Goal: Task Accomplishment & Management: Manage account settings

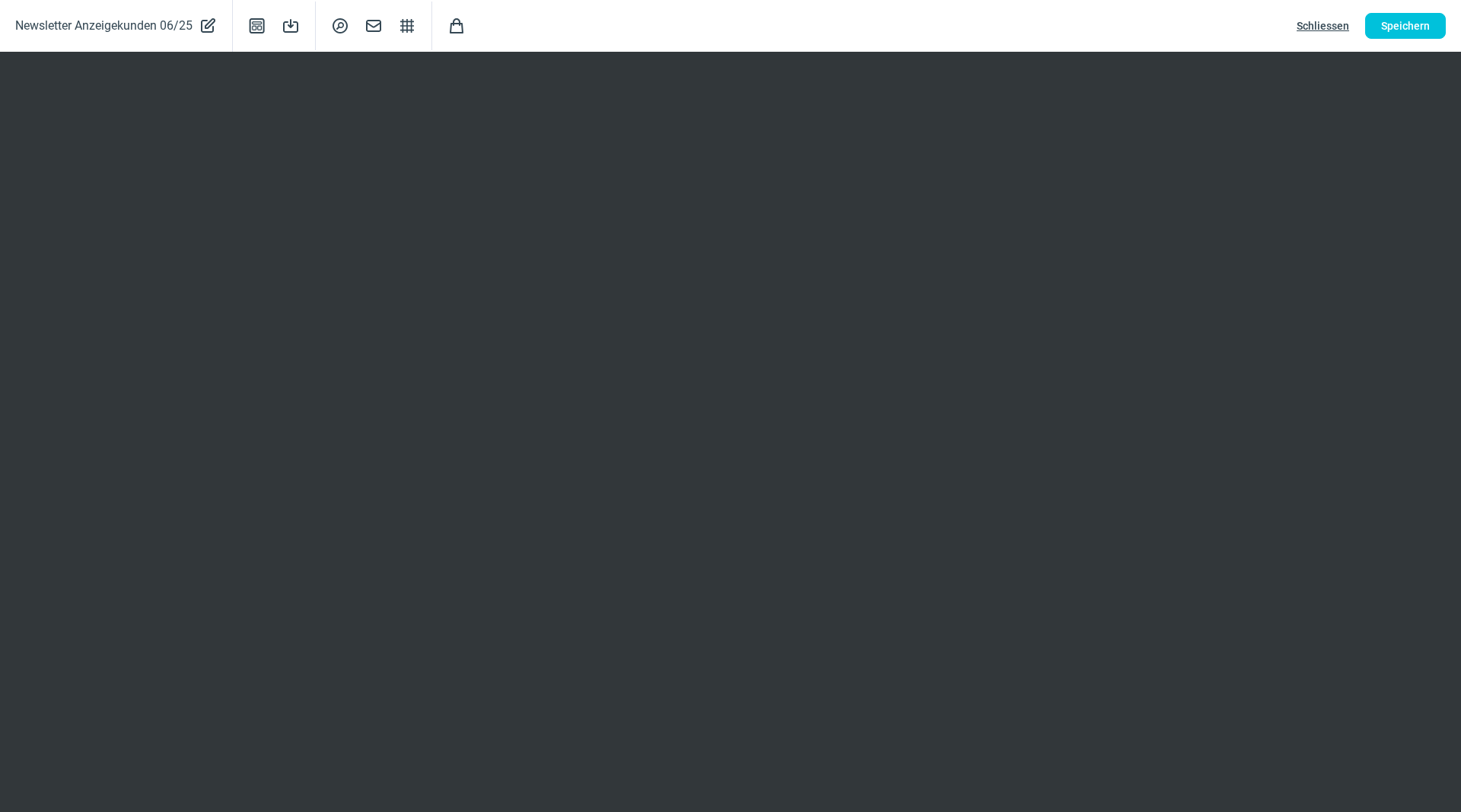
scroll to position [176, 0]
click at [1405, 19] on span "Speichern" at bounding box center [1405, 26] width 49 height 24
click at [1424, 6] on div "Newsletter Anzeigekunden 06/25 PencilAlt icon Template icon Save icon SearchCir…" at bounding box center [730, 26] width 1461 height 51
click at [1415, 14] on span "Speichern" at bounding box center [1405, 26] width 49 height 24
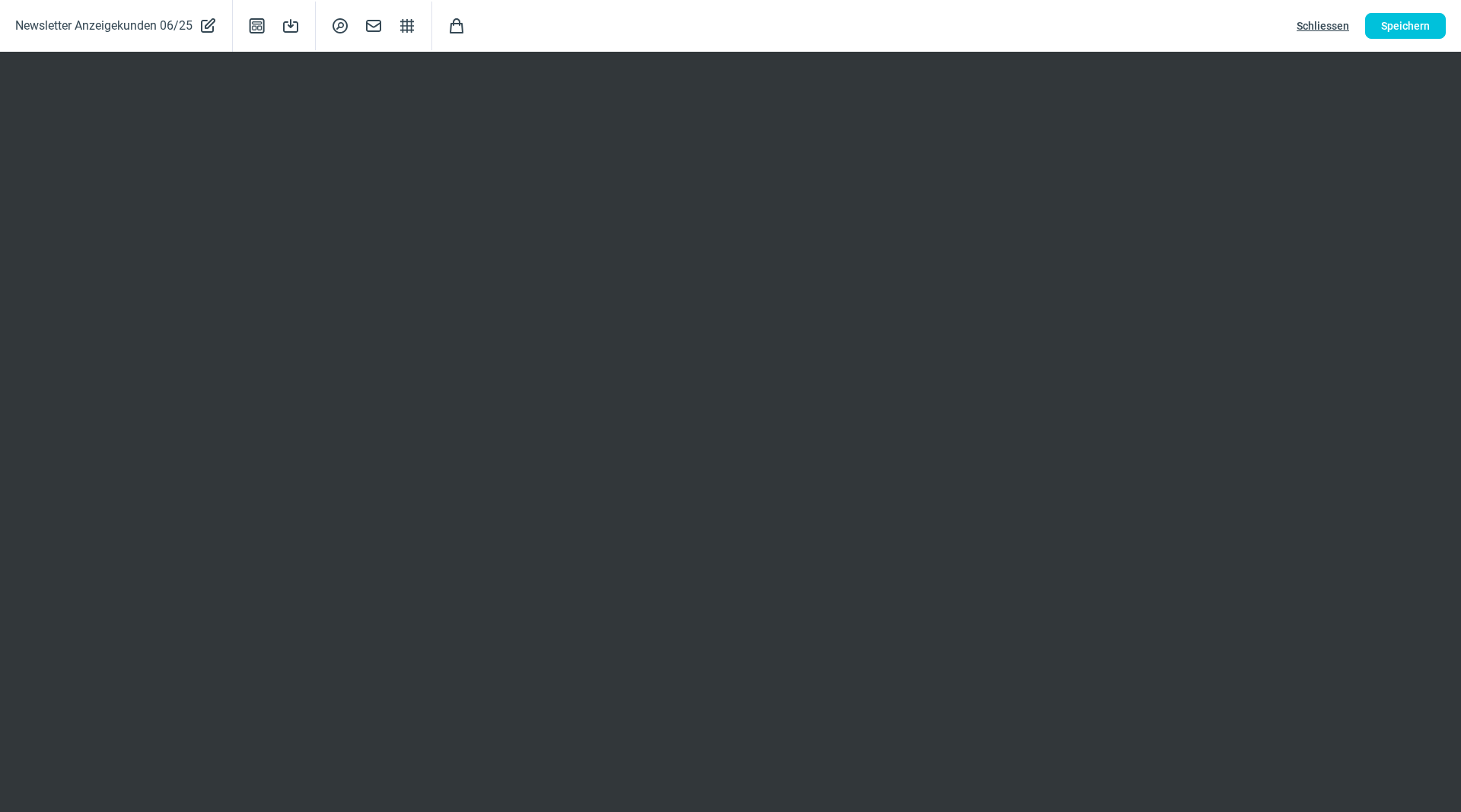
click at [1321, 16] on span "Schliessen" at bounding box center [1322, 26] width 52 height 24
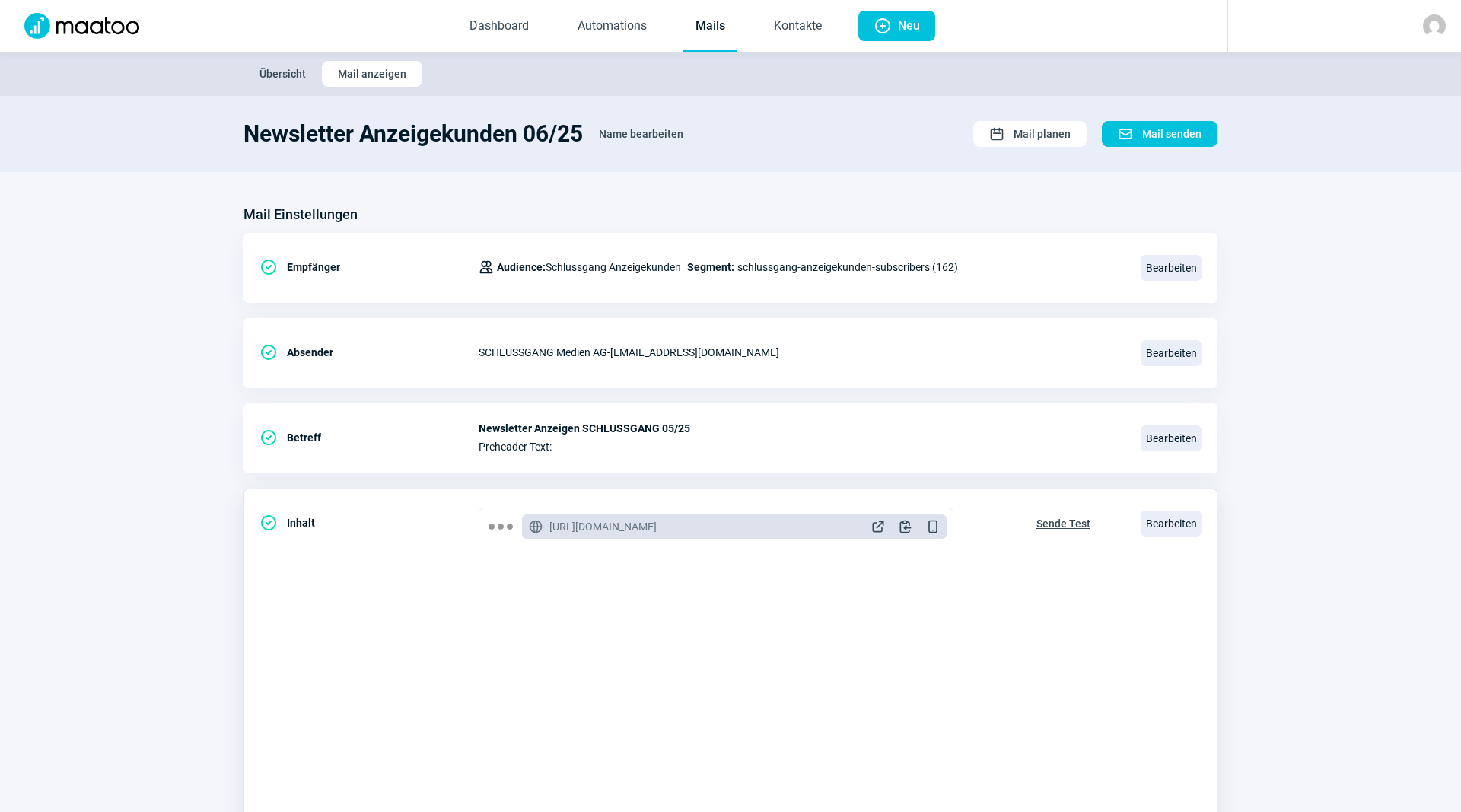
click at [1066, 528] on span "Sende Test" at bounding box center [1063, 523] width 54 height 24
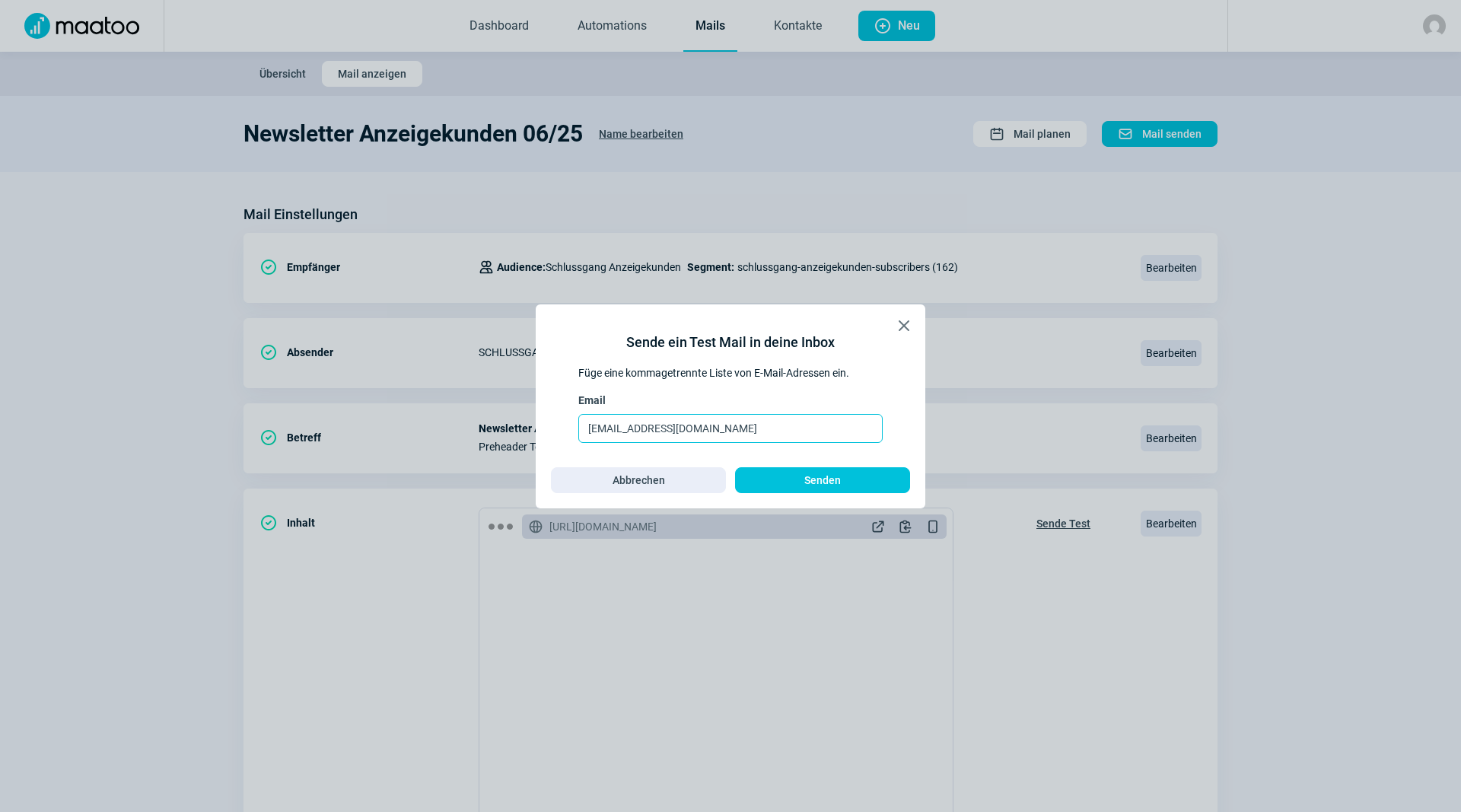
click at [791, 435] on input "drosenmund@schlussgang.ch" at bounding box center [730, 428] width 304 height 29
drag, startPoint x: 757, startPoint y: 430, endPoint x: 377, endPoint y: 360, distance: 386.4
click at [578, 414] on input "drosenmund@schlussgang.ch" at bounding box center [730, 428] width 304 height 29
type input "michael.roeoesli@schlussgang.ch"
click at [833, 497] on div "X icon Sende ein Test Mail in deine Inbox Füge eine kommagetrennte Liste von E-…" at bounding box center [731, 406] width 390 height 204
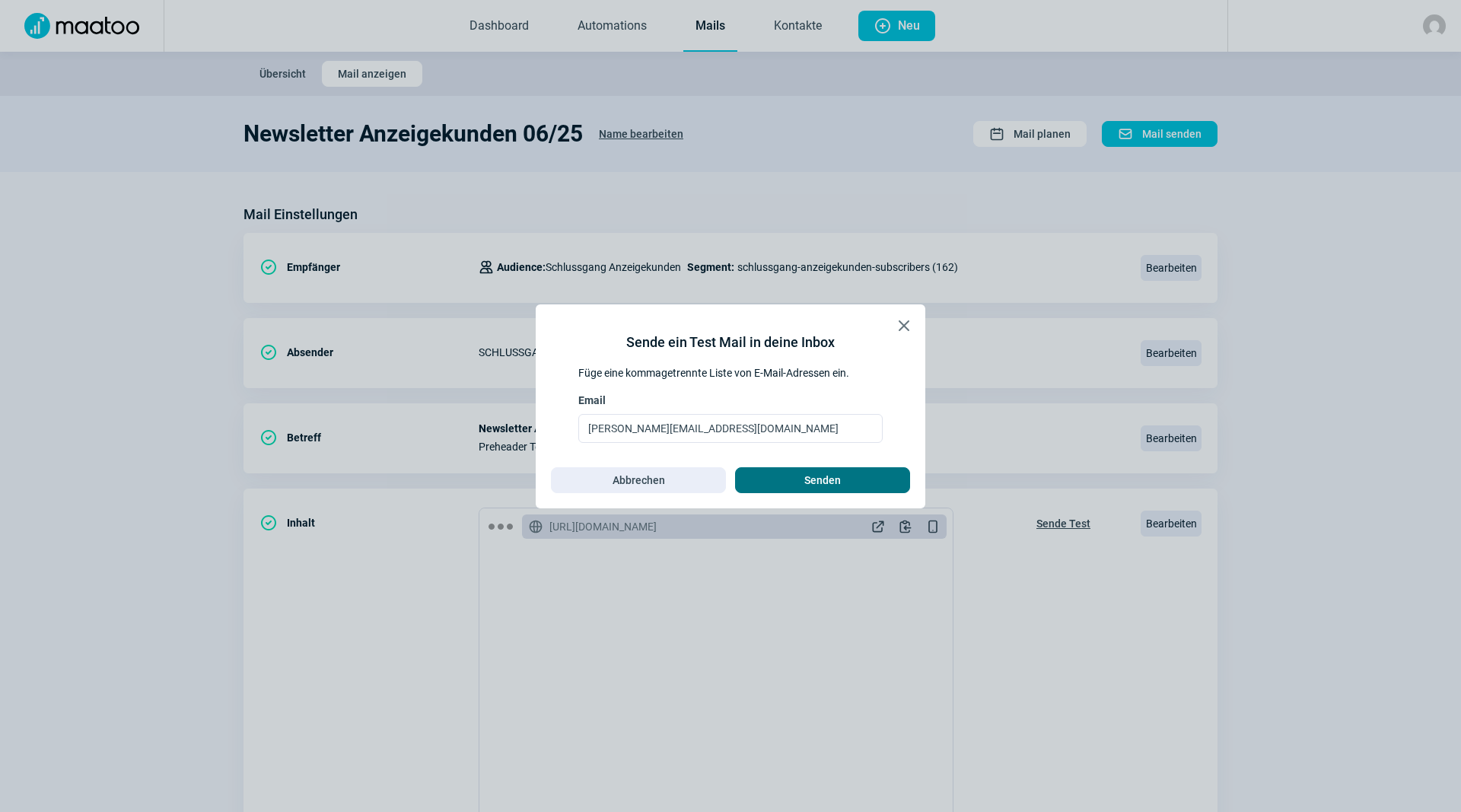
click at [830, 483] on span "Senden" at bounding box center [823, 479] width 37 height 24
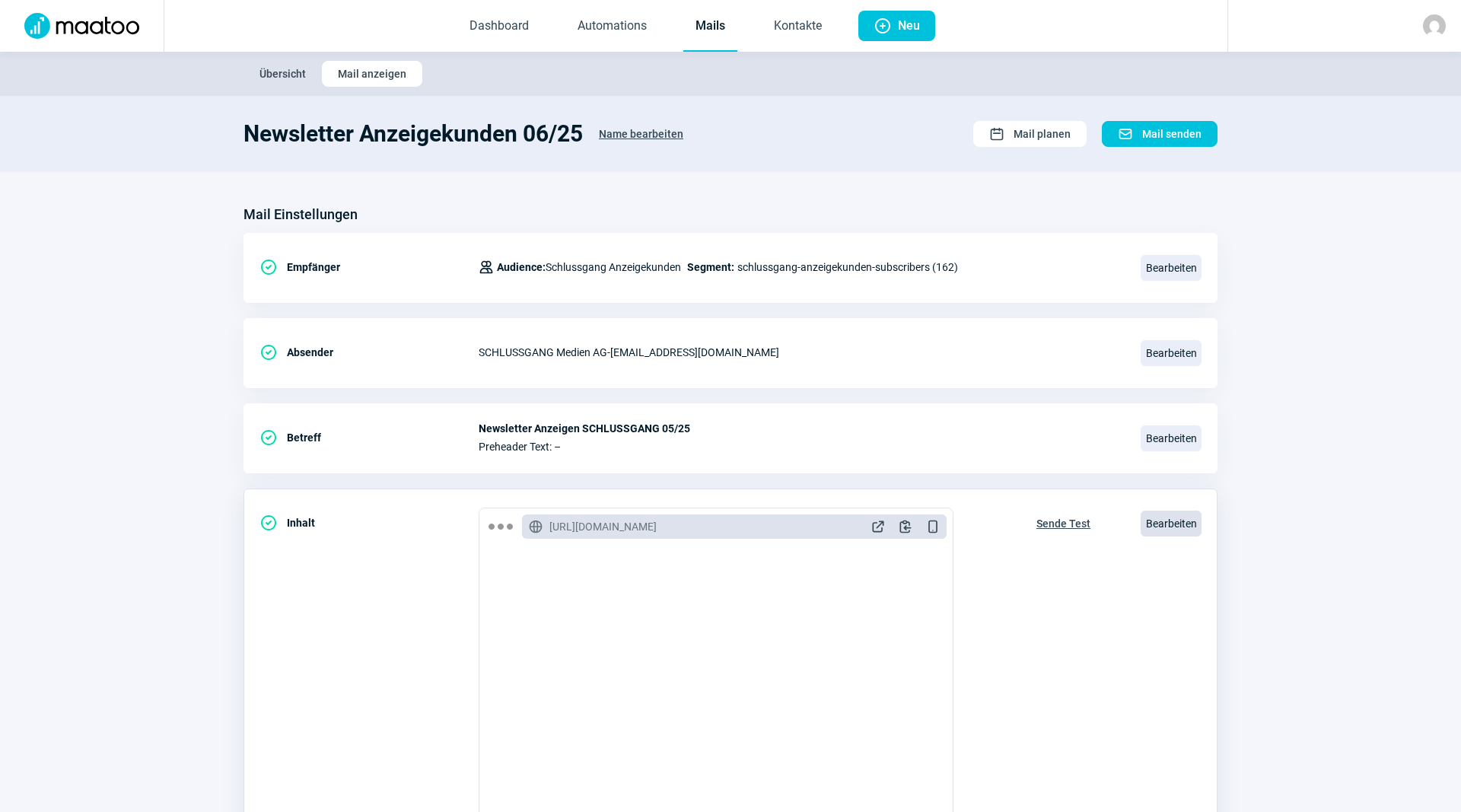
click at [1152, 518] on span "Bearbeiten" at bounding box center [1171, 523] width 61 height 26
click at [1154, 515] on span "Bearbeiten" at bounding box center [1171, 523] width 61 height 26
click at [728, 527] on span "Bearbeiten" at bounding box center [1171, 523] width 61 height 26
click at [717, 25] on link "Mails" at bounding box center [710, 27] width 54 height 51
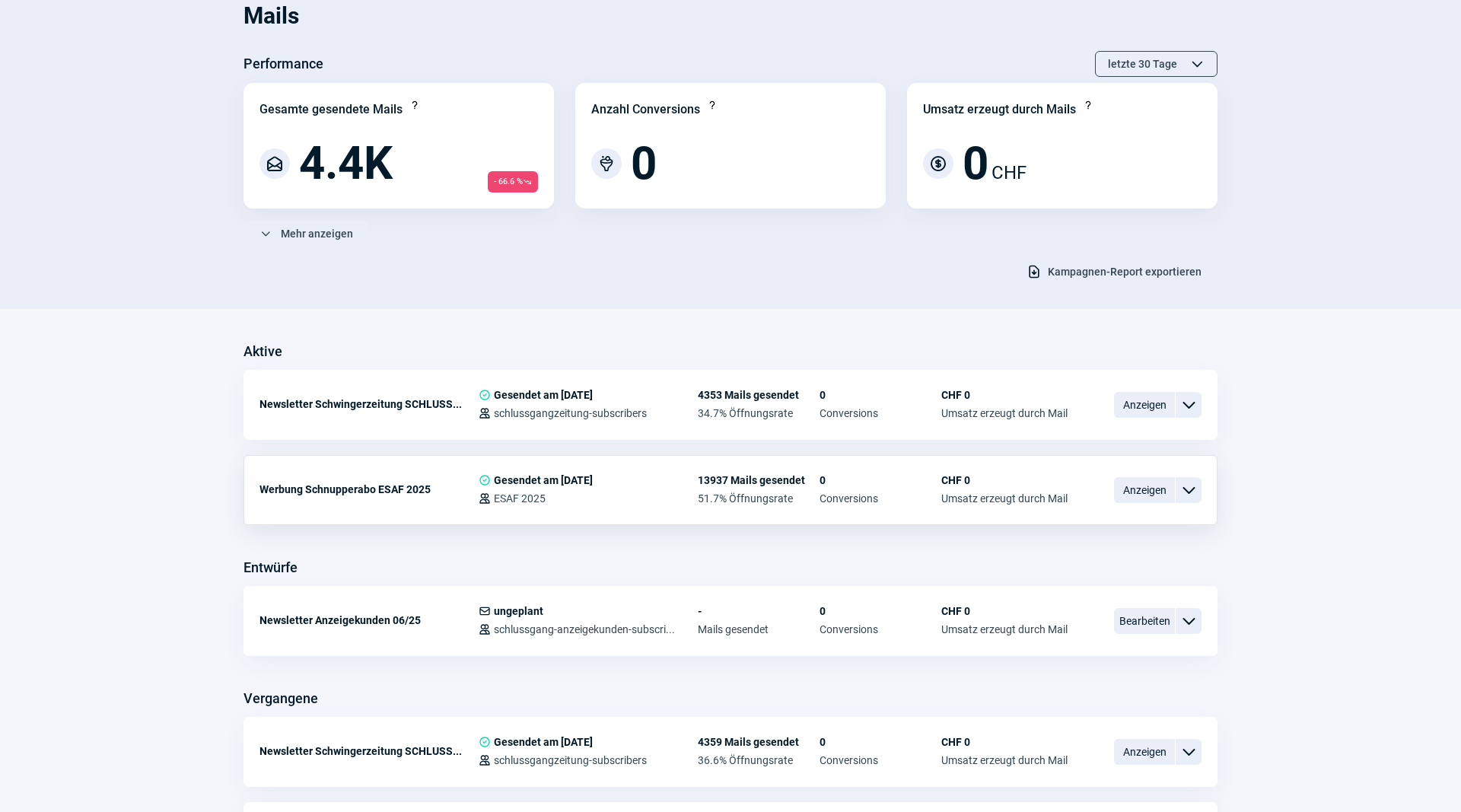
scroll to position [233, 0]
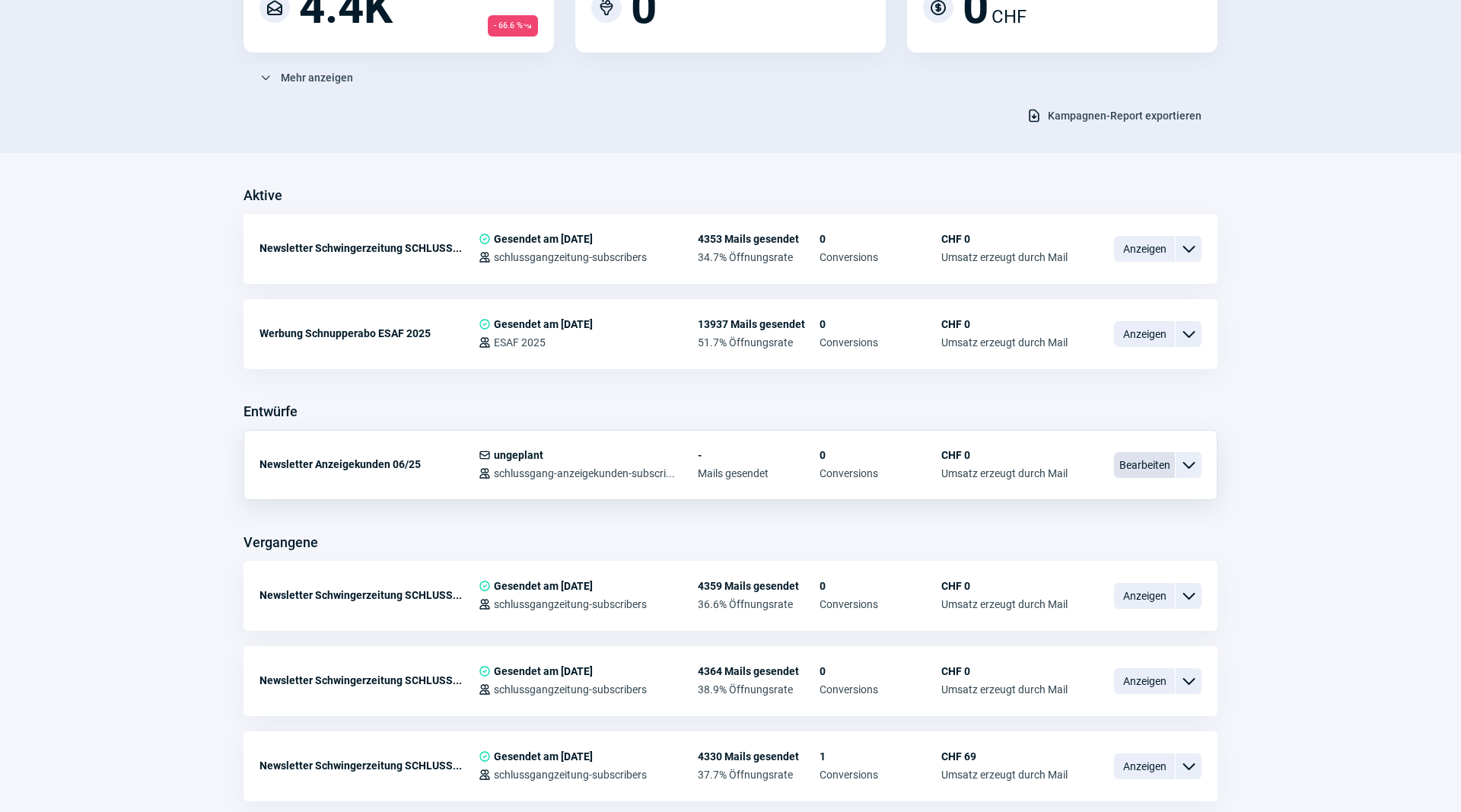
click at [1128, 469] on span "Bearbeiten" at bounding box center [1144, 464] width 61 height 26
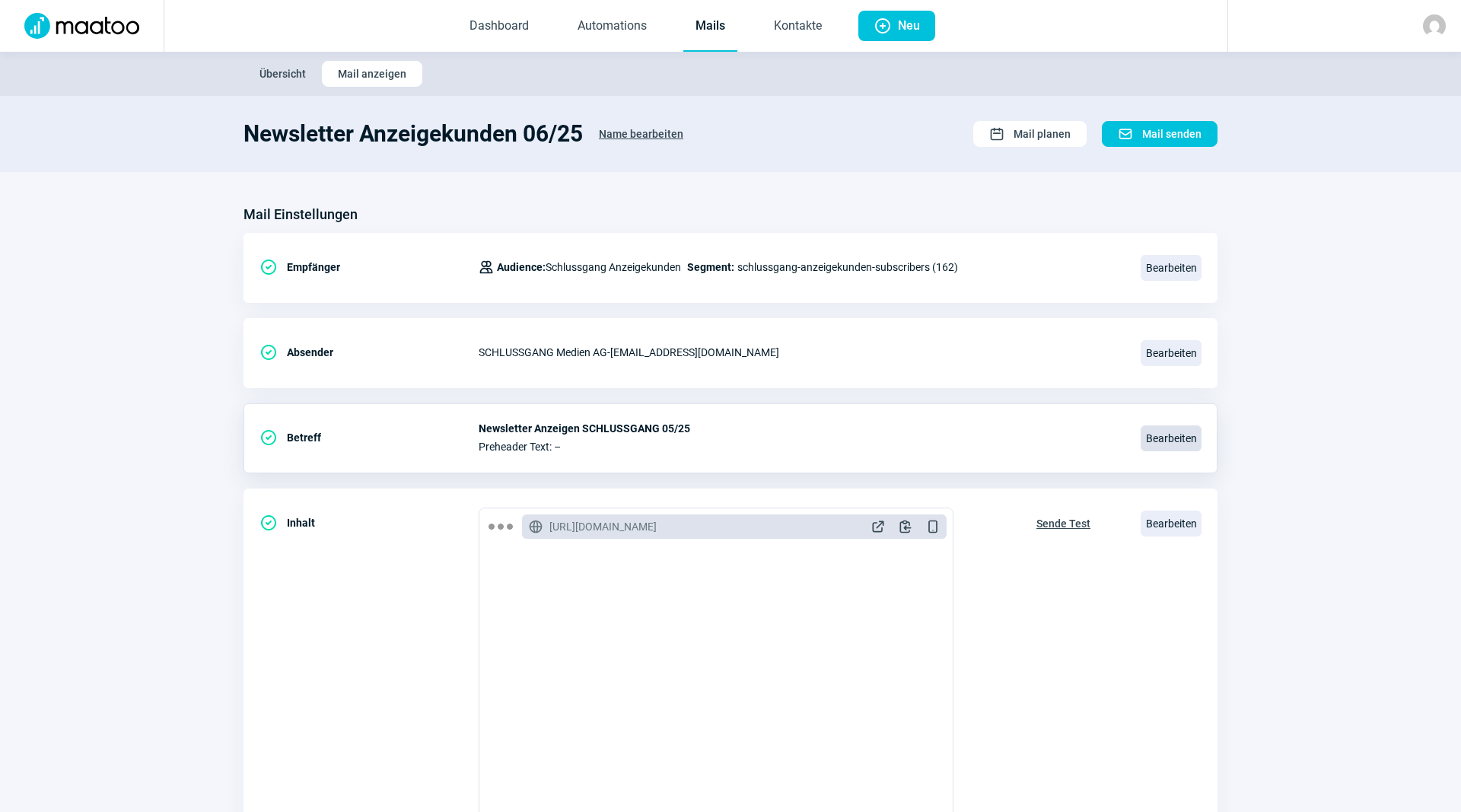
click at [1145, 437] on span "Bearbeiten" at bounding box center [1171, 438] width 61 height 26
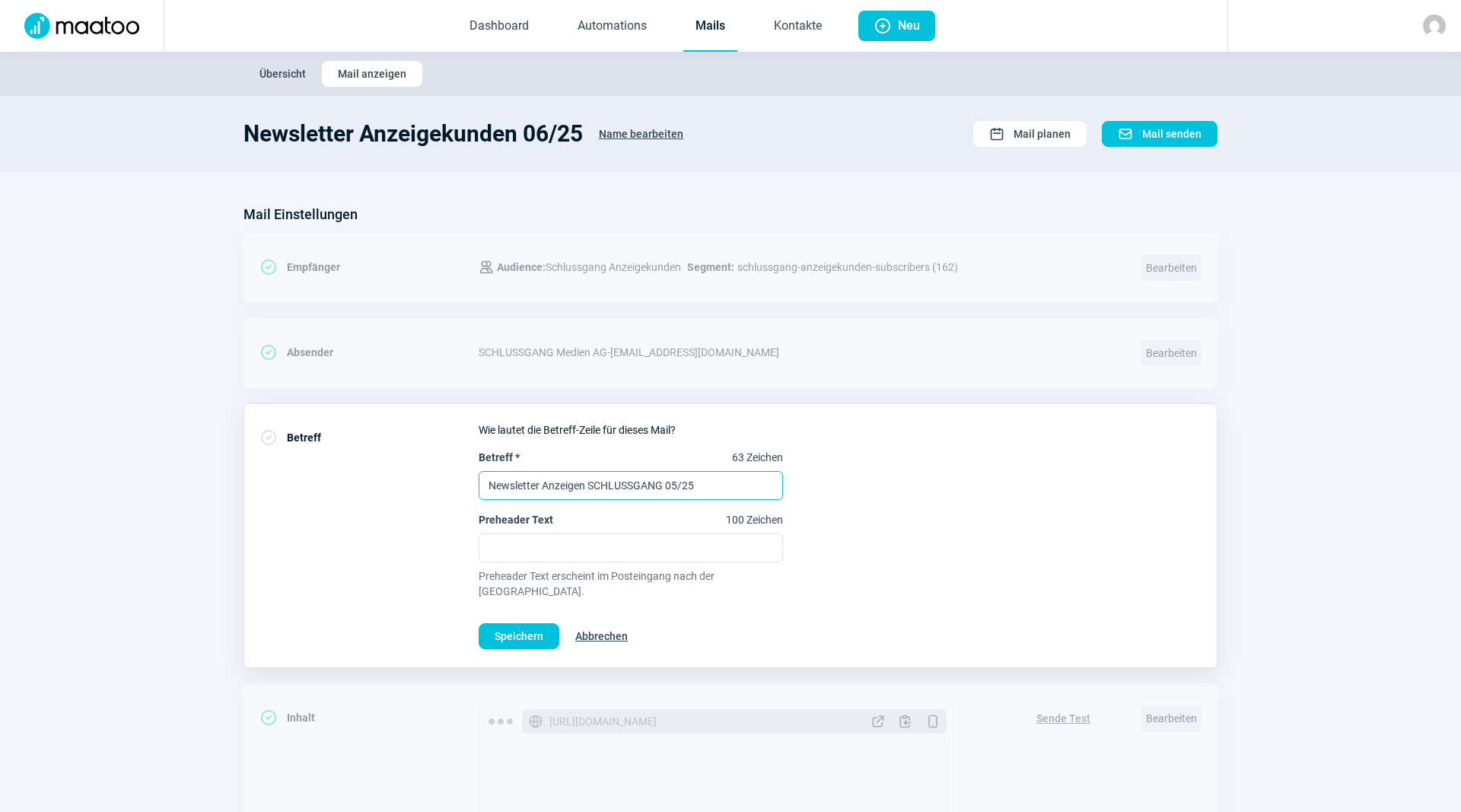
click at [672, 483] on input "Newsletter Anzeigen SCHLUSSGANG 05/25" at bounding box center [631, 485] width 304 height 29
type input "Newsletter Anzeigen SCHLUSSGANG 11/25"
click at [533, 626] on span "Speichern" at bounding box center [519, 635] width 49 height 24
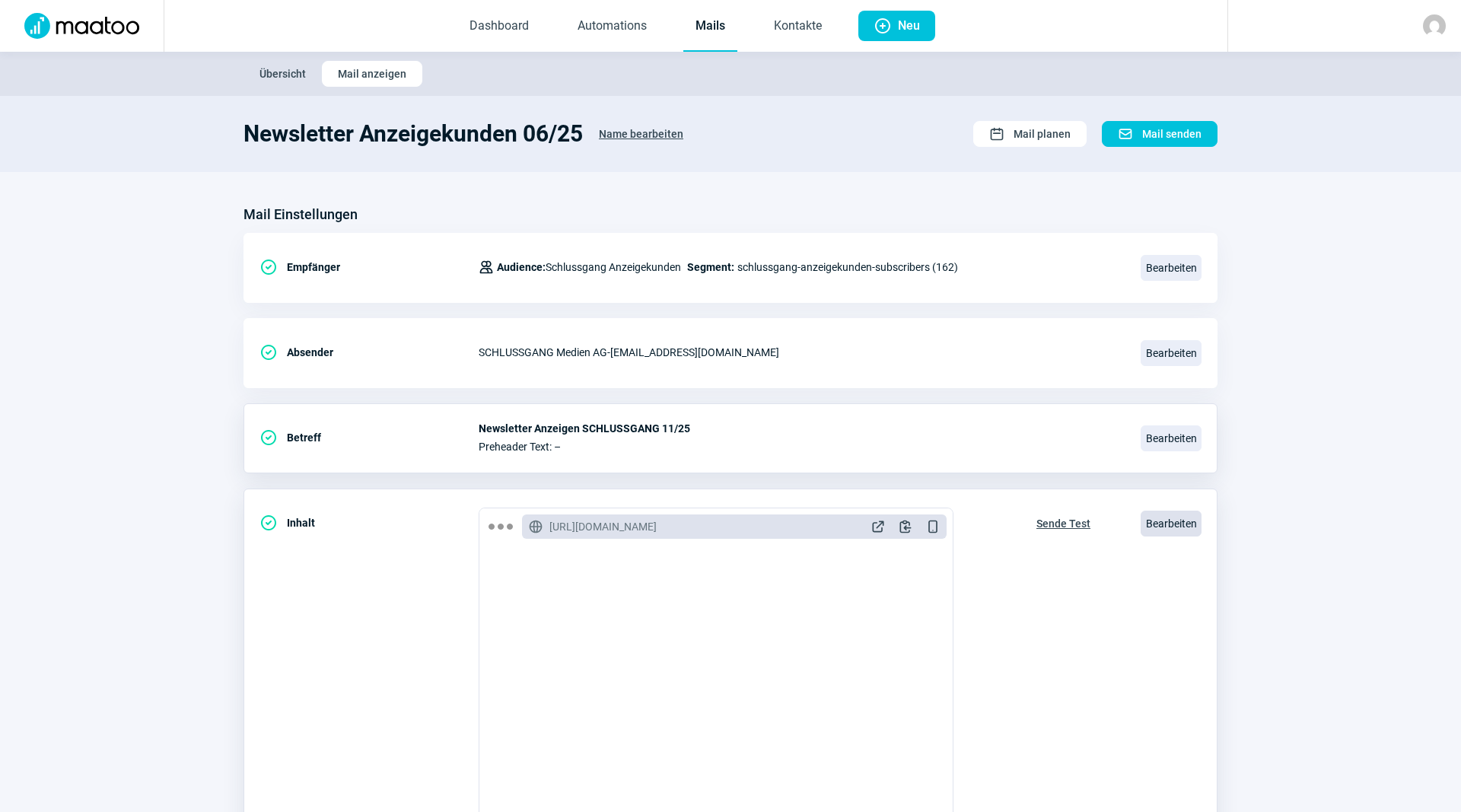
click at [1176, 520] on span "Bearbeiten" at bounding box center [1171, 523] width 61 height 26
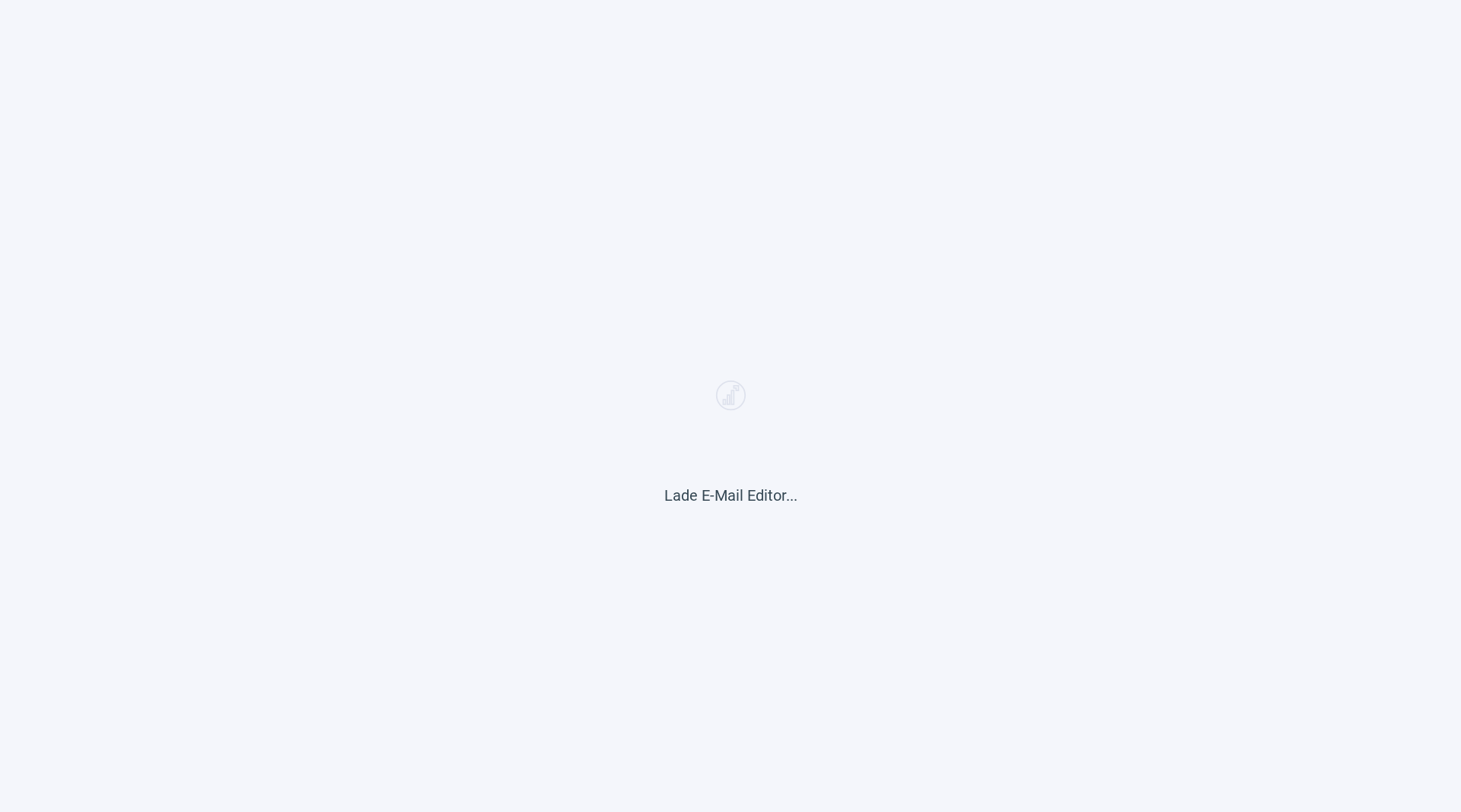
click at [485, 85] on div "Lade E-Mail Editor..." at bounding box center [730, 406] width 1461 height 812
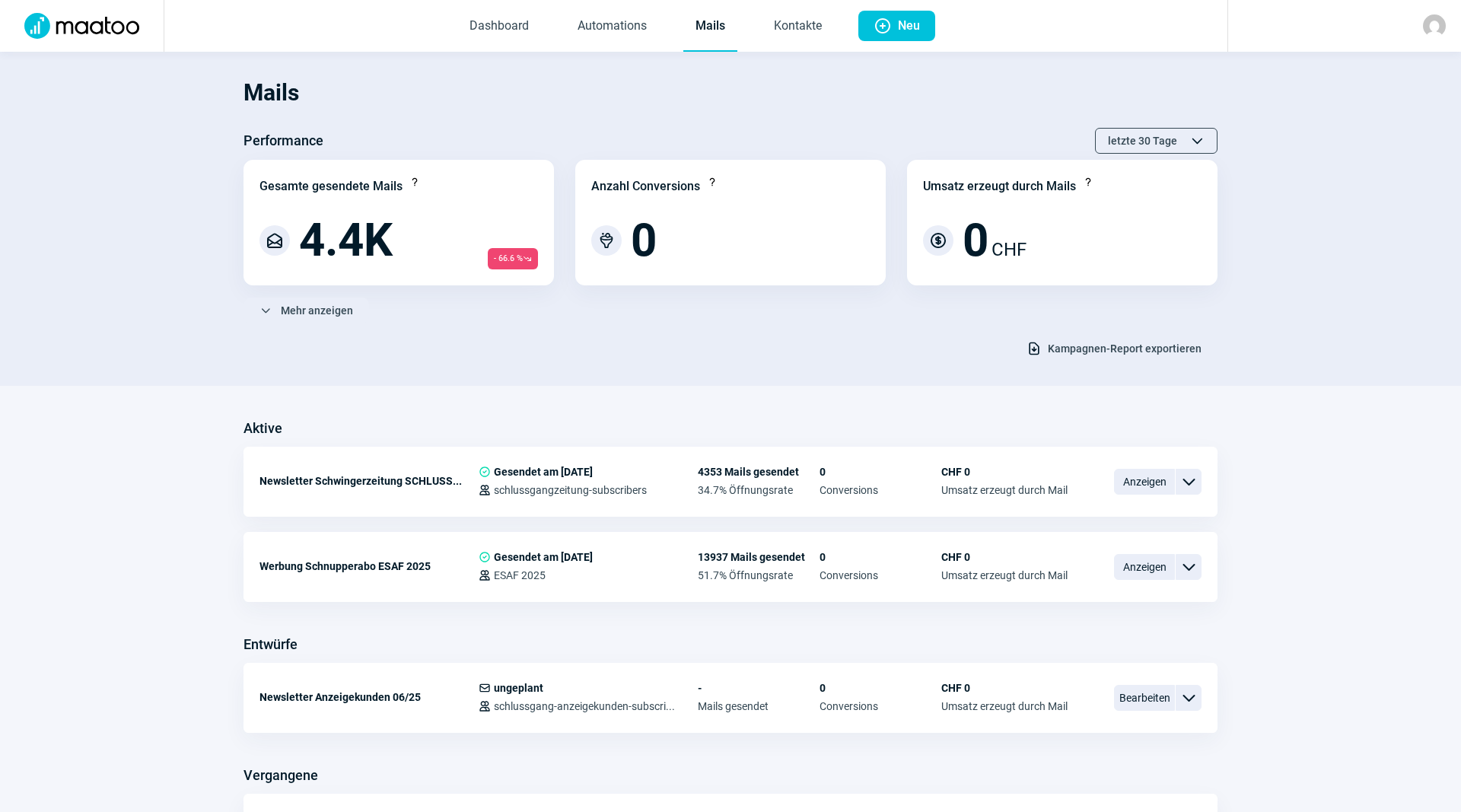
scroll to position [233, 0]
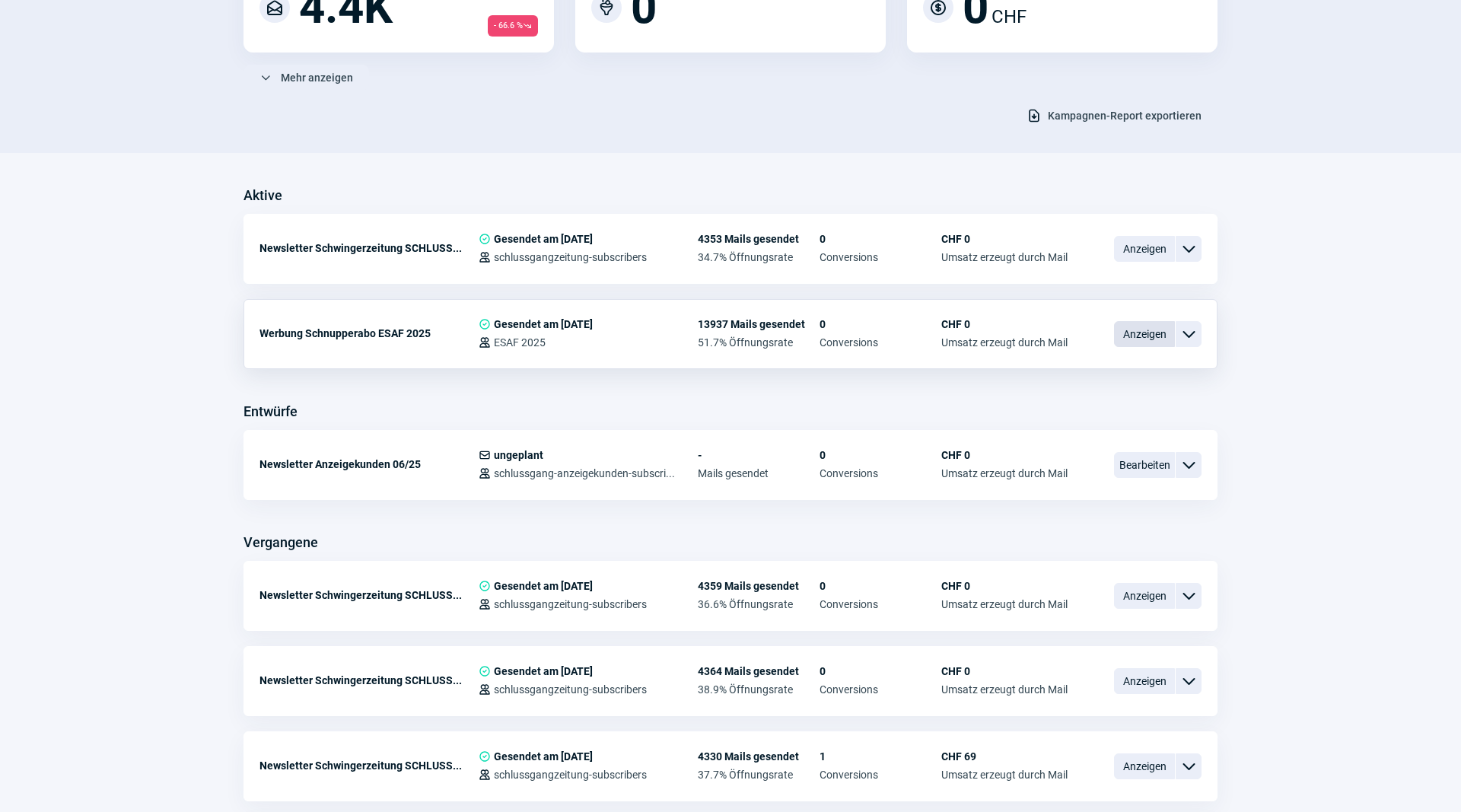
click at [1166, 333] on span "Anzeigen" at bounding box center [1144, 333] width 61 height 26
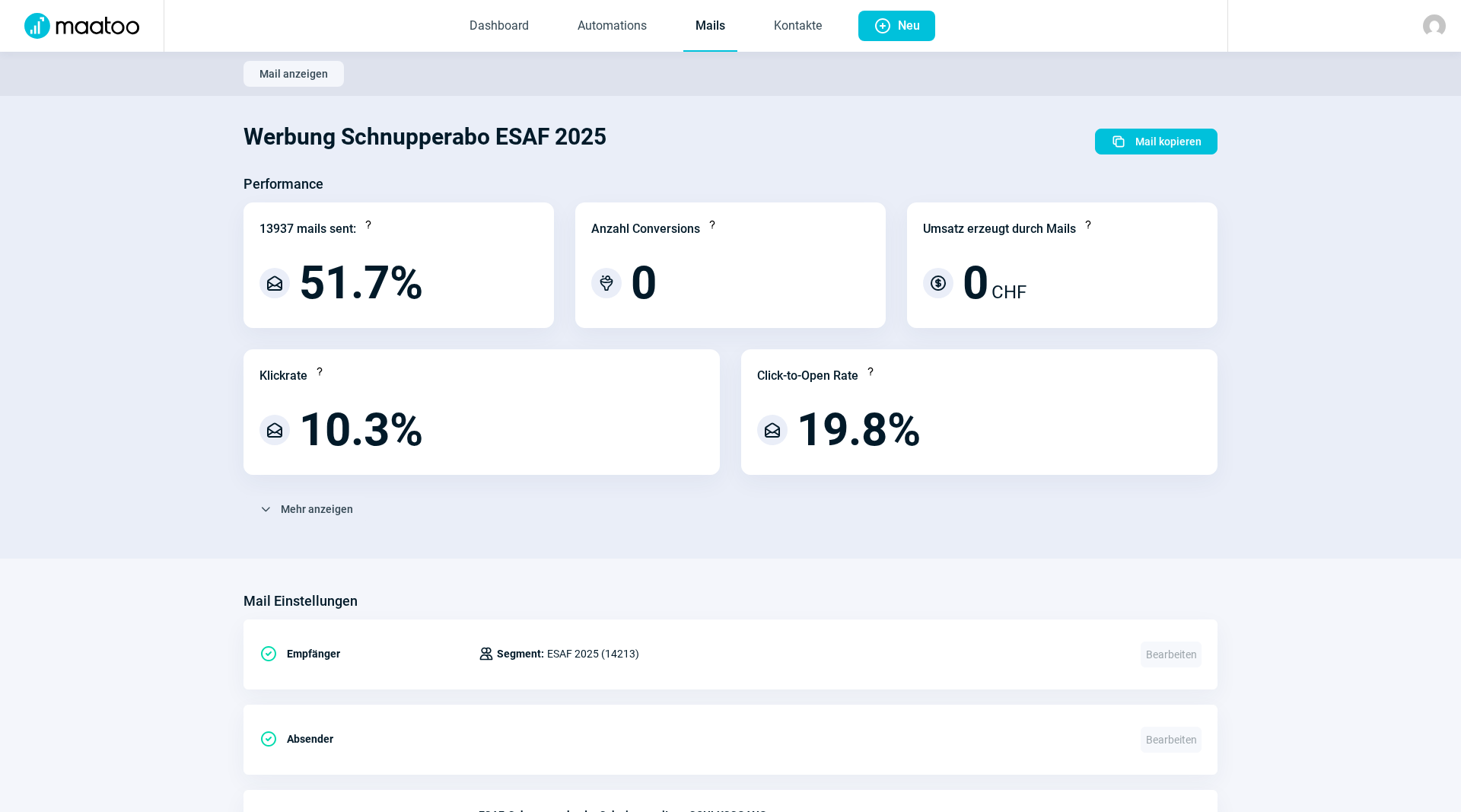
click at [686, 35] on link "Mails" at bounding box center [710, 27] width 54 height 51
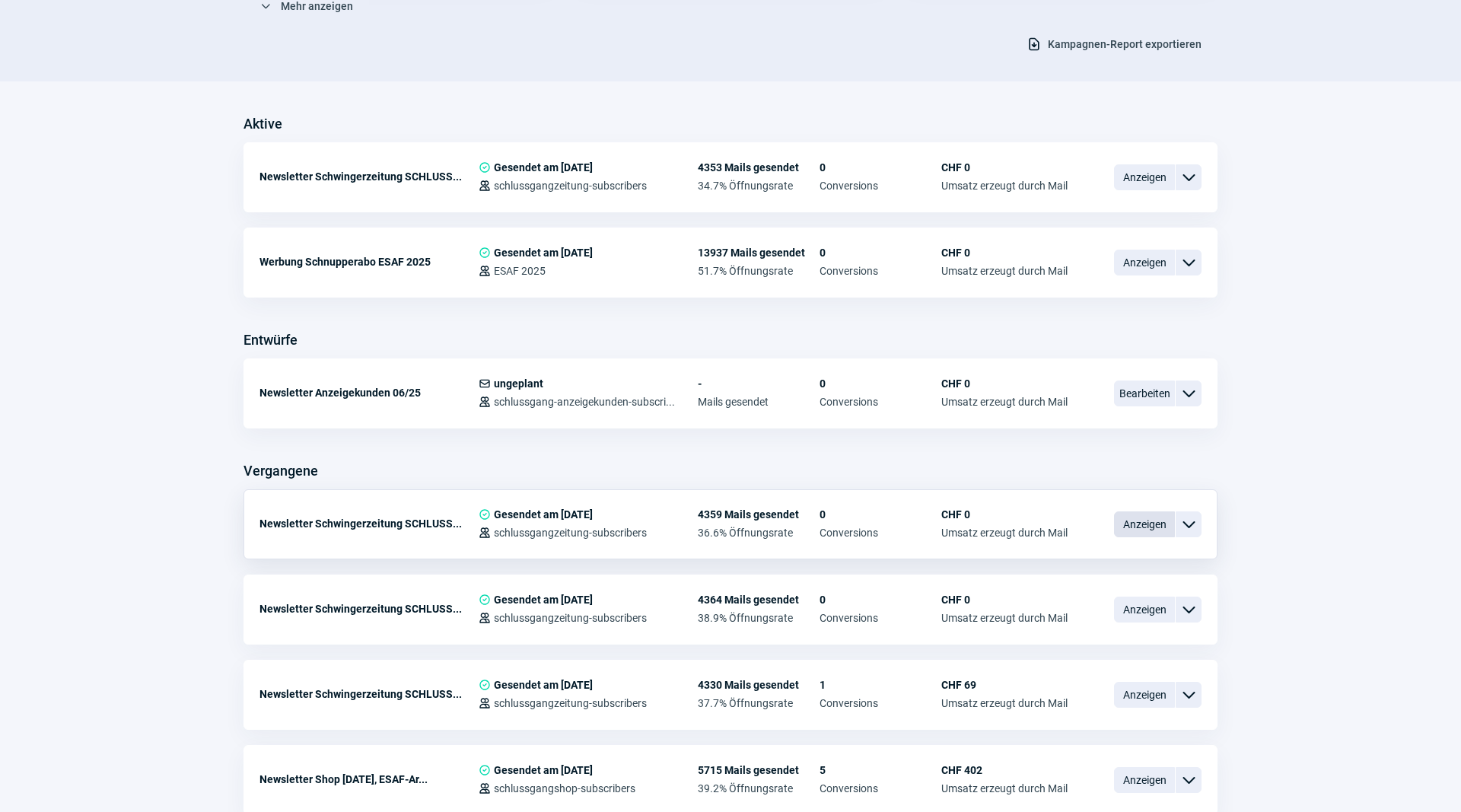
scroll to position [310, 0]
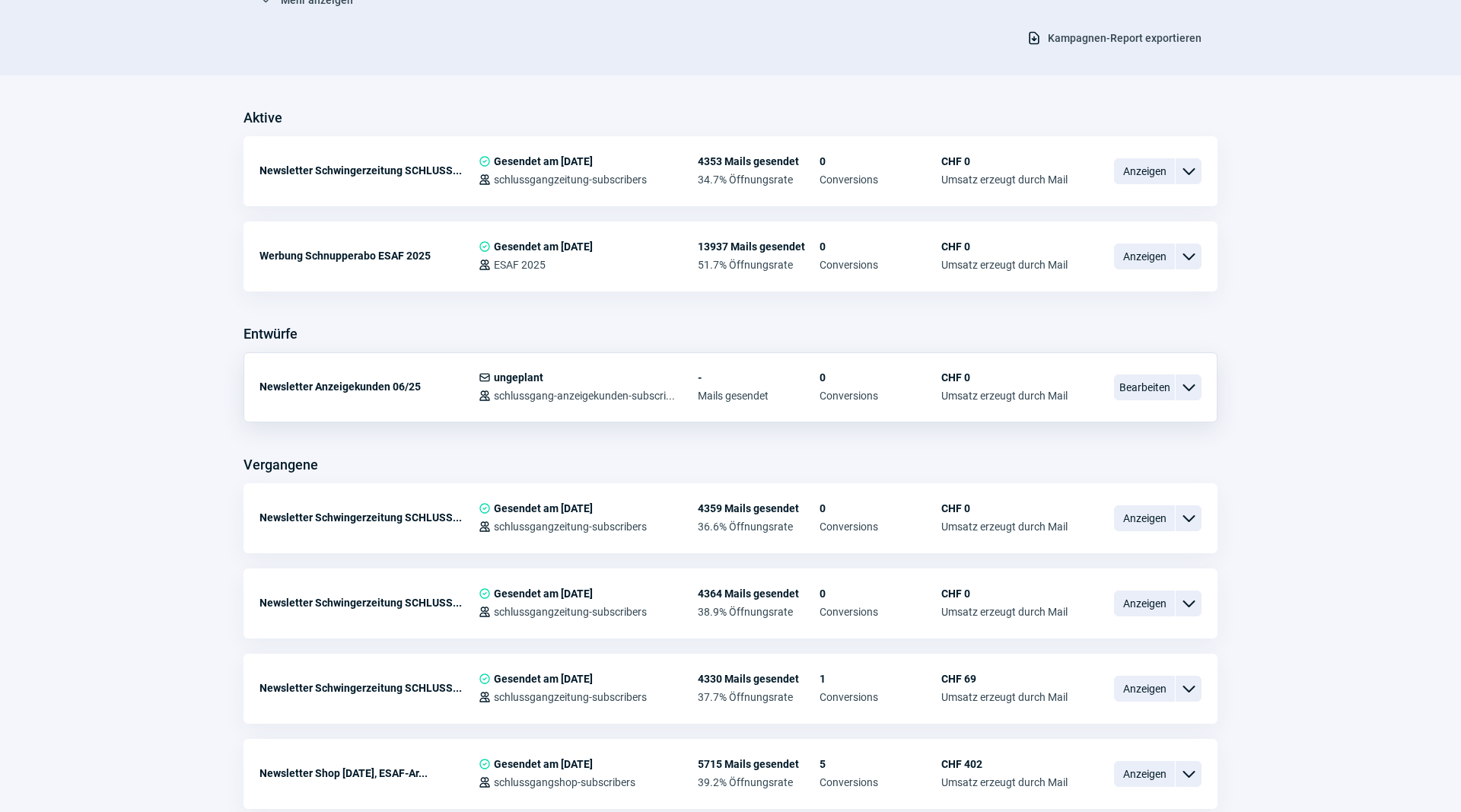
click at [1183, 382] on span "ChevronDown icon" at bounding box center [1189, 387] width 18 height 18
click at [1118, 411] on div "Vorschau" at bounding box center [1109, 416] width 183 height 27
click at [439, 345] on div "Entwürfe" at bounding box center [731, 333] width 974 height 24
click at [460, 379] on div "Newsletter Anzeigekunden 06/25" at bounding box center [369, 387] width 219 height 31
click at [533, 377] on span "ungeplant" at bounding box center [519, 377] width 50 height 12
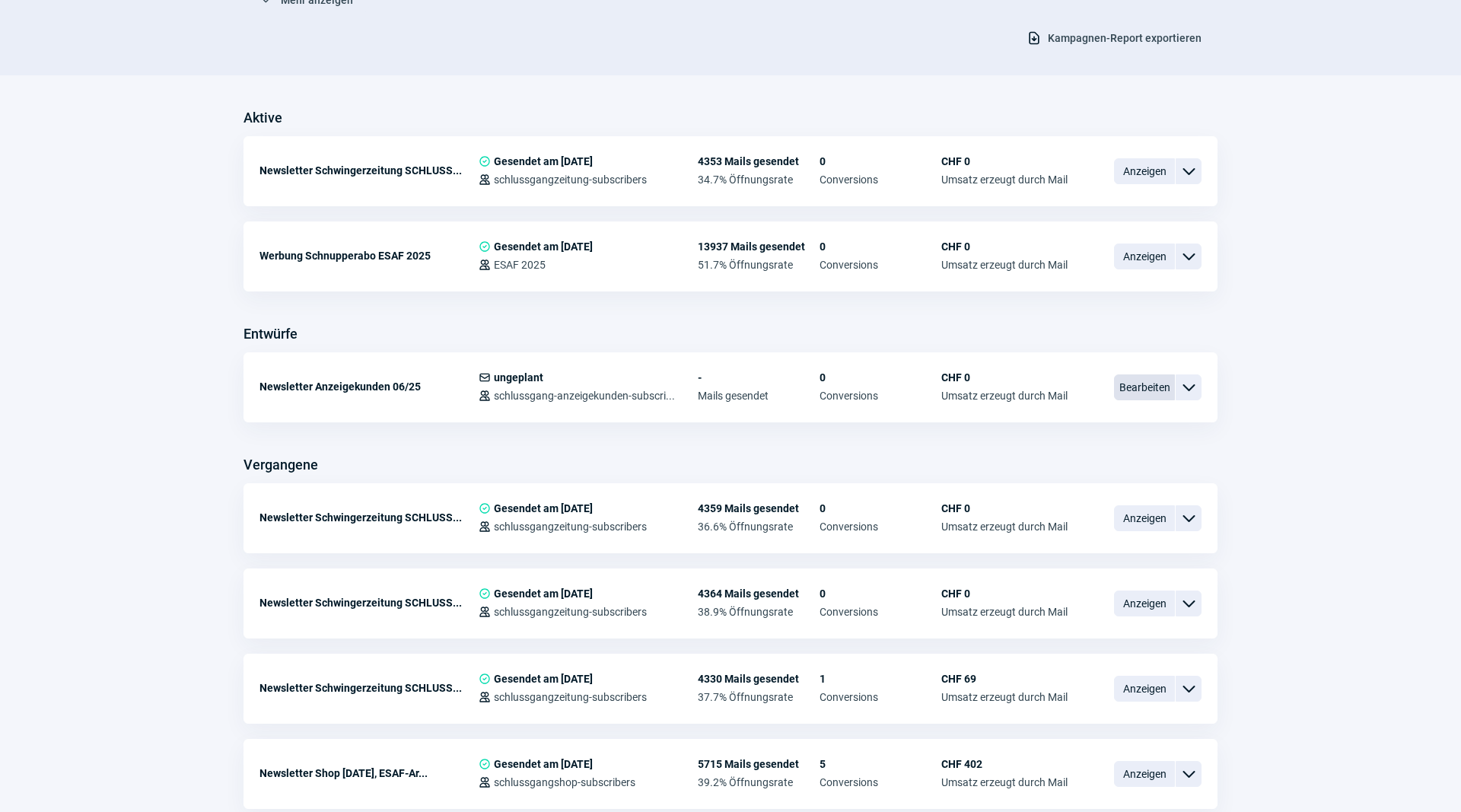
click at [1134, 396] on span "Bearbeiten" at bounding box center [1144, 387] width 61 height 26
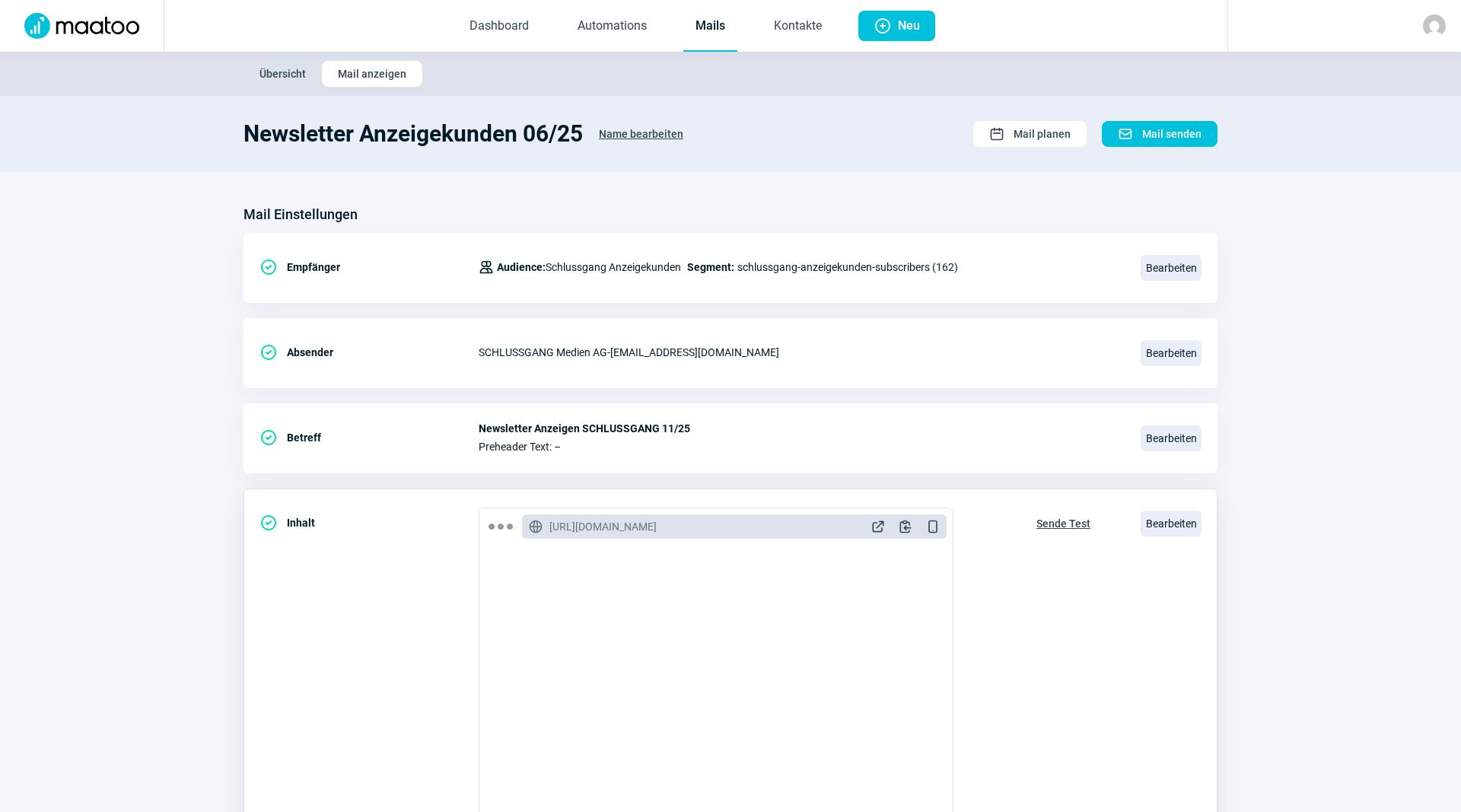
click at [821, 530] on div "GlobeAlt icon https://schlussgang.maatoo.io/email/preview/394 ExternalLink icon…" at bounding box center [734, 526] width 425 height 24
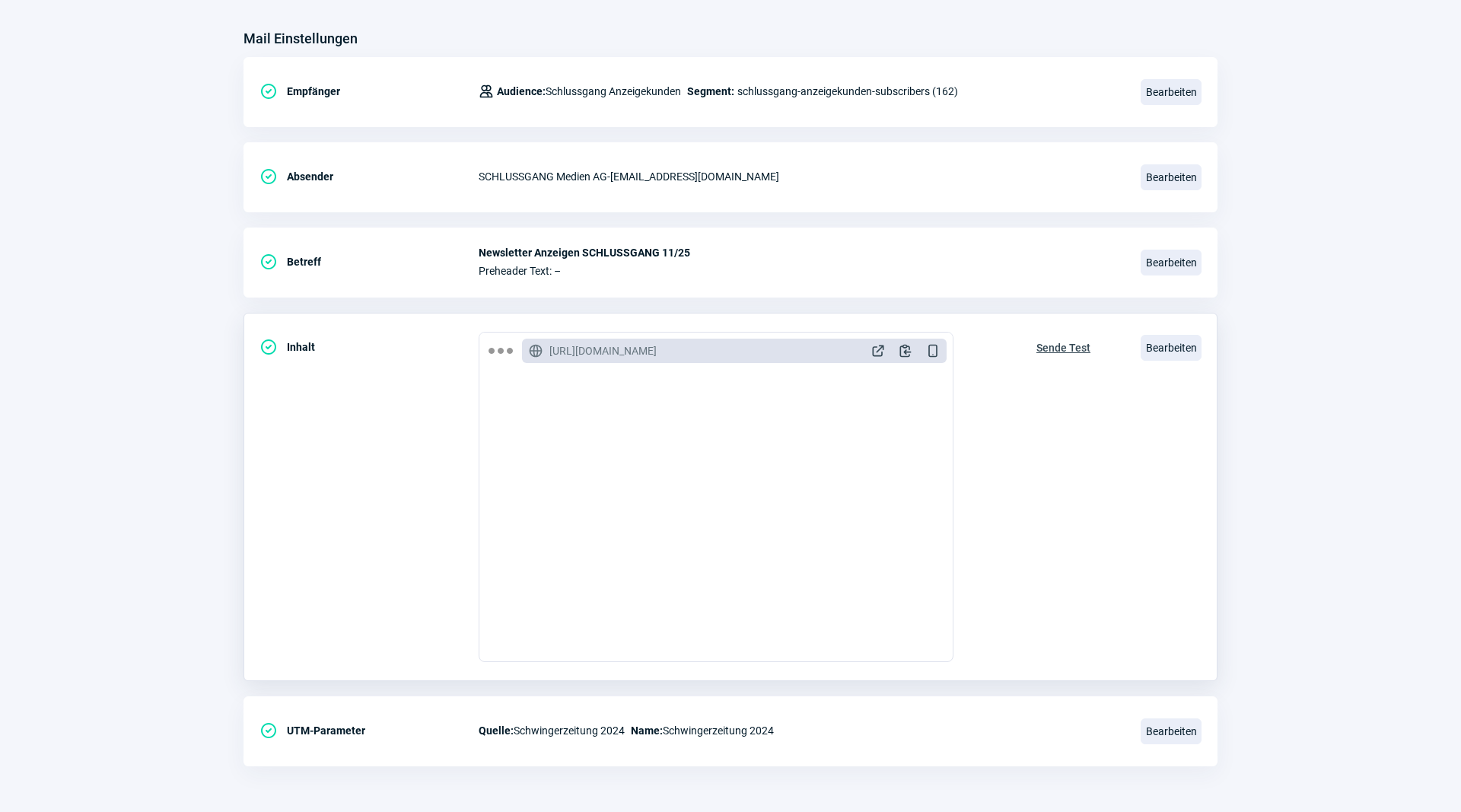
scroll to position [388, 0]
click at [1156, 343] on span "Bearbeiten" at bounding box center [1171, 348] width 61 height 26
